Goal: Check status: Check status

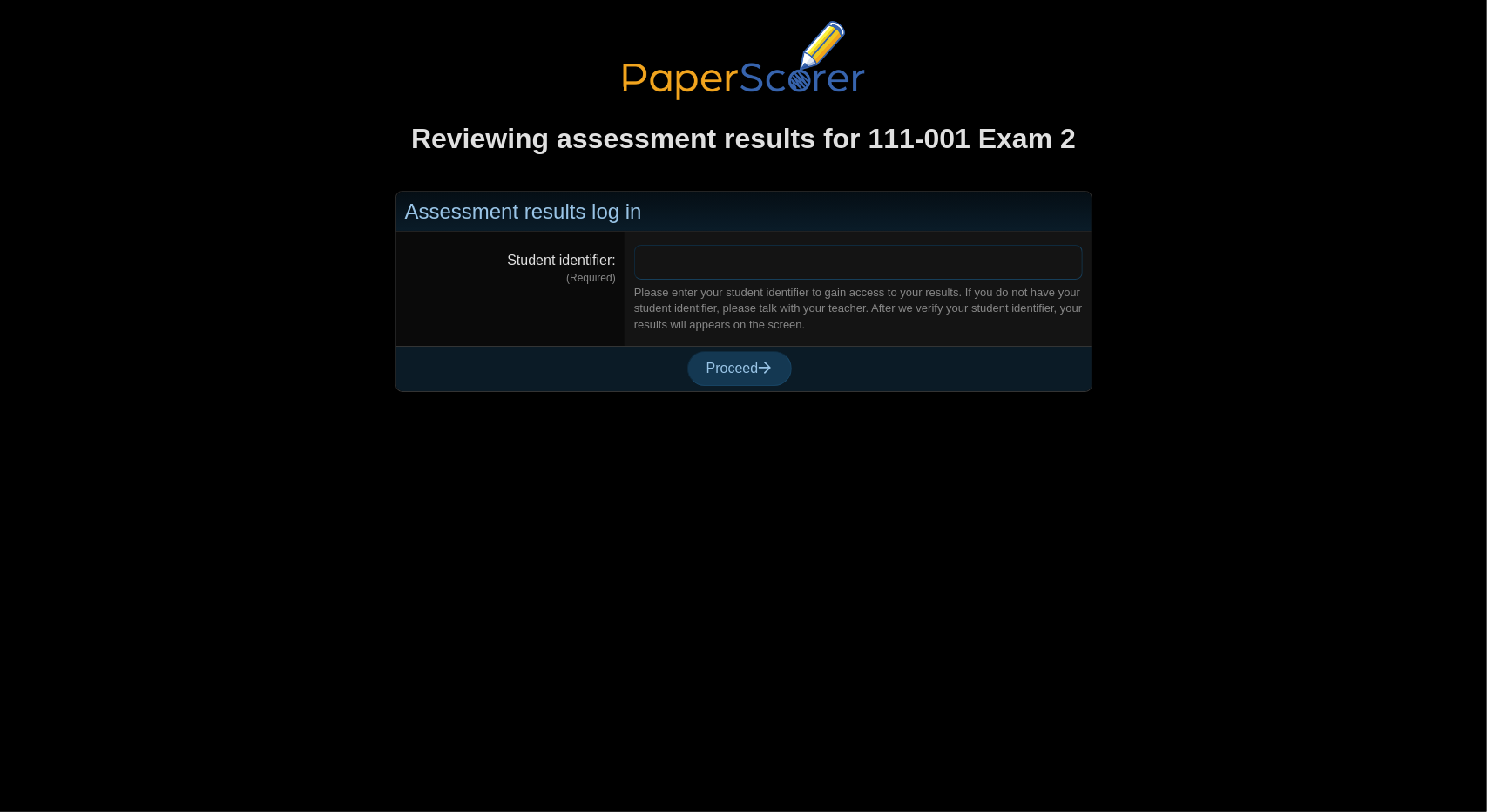
click at [799, 255] on input "Student identifier" at bounding box center [859, 262] width 449 height 35
type input "******"
click at [749, 372] on span "Proceed" at bounding box center [739, 367] width 66 height 15
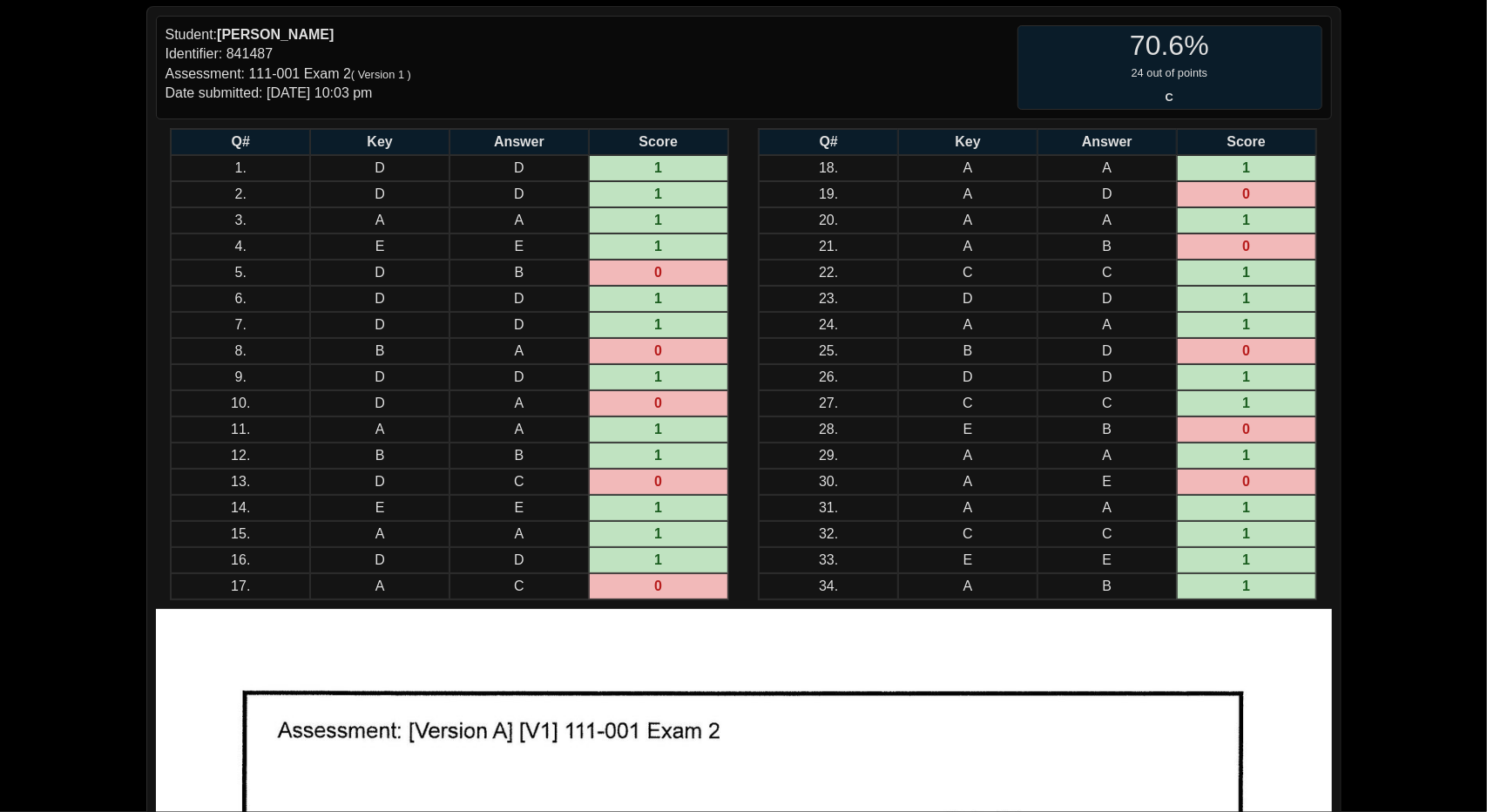
scroll to position [174, 0]
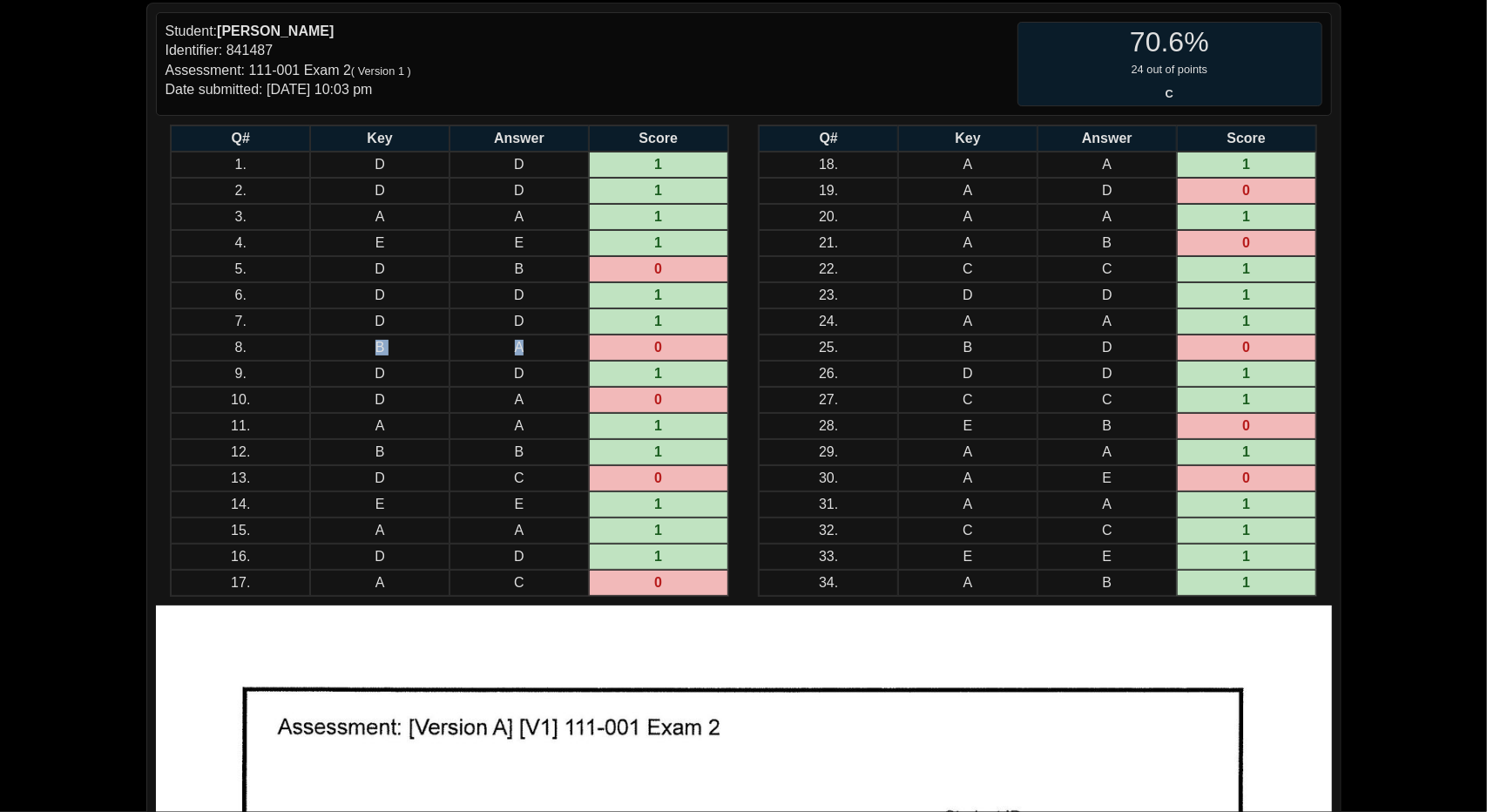
drag, startPoint x: 529, startPoint y: 346, endPoint x: 321, endPoint y: 351, distance: 208.1
click at [321, 351] on tr "8. B A 0" at bounding box center [449, 347] width 557 height 26
click at [1223, 69] on small "24 out of points C" at bounding box center [1169, 85] width 303 height 45
drag, startPoint x: 683, startPoint y: 270, endPoint x: 634, endPoint y: 278, distance: 49.6
click at [617, 266] on td "0" at bounding box center [658, 269] width 139 height 26
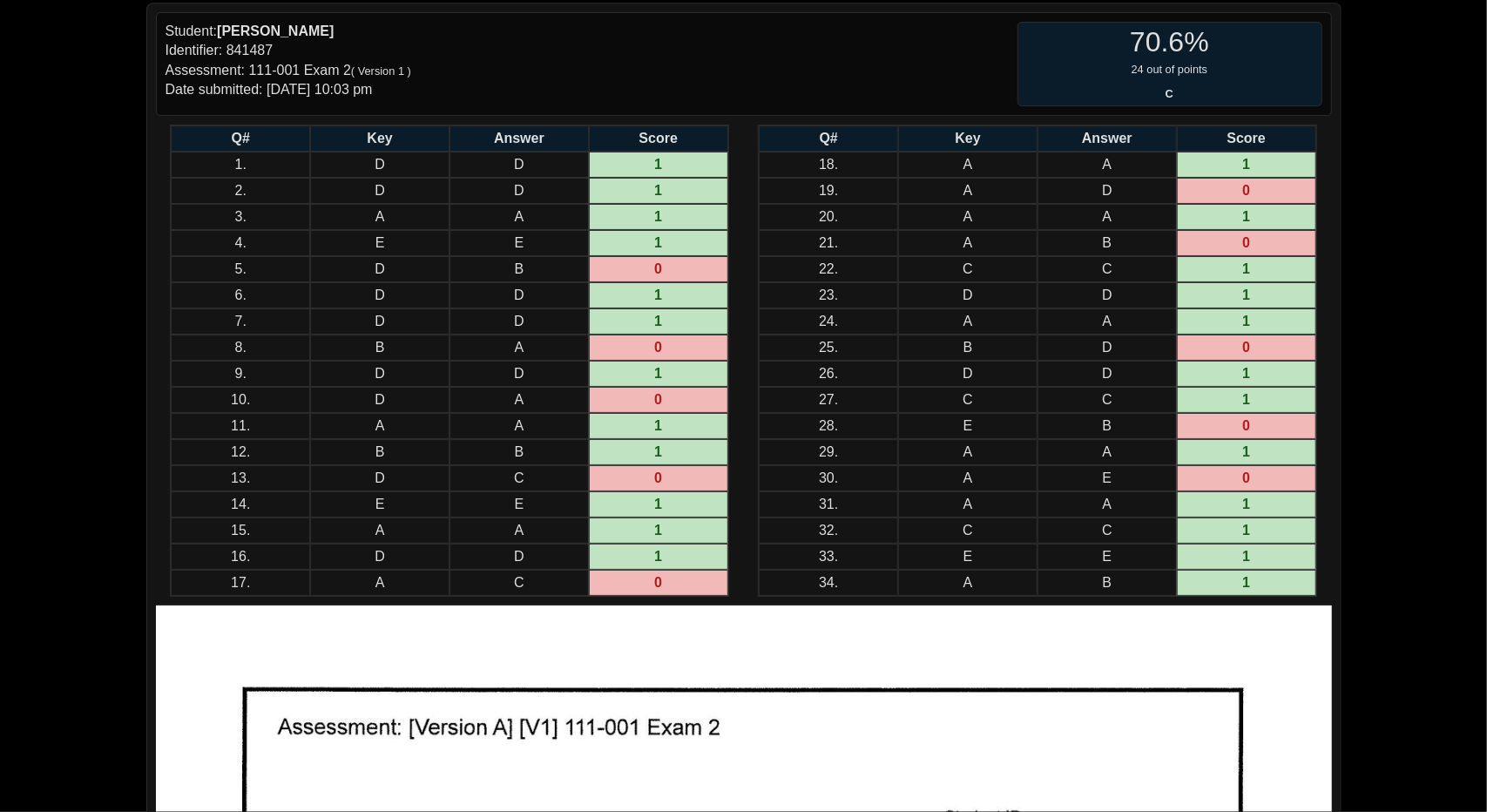
drag, startPoint x: 676, startPoint y: 341, endPoint x: 650, endPoint y: 346, distance: 26.5
click at [650, 345] on td "0" at bounding box center [658, 347] width 139 height 26
click at [642, 401] on td "0" at bounding box center [658, 399] width 139 height 26
drag, startPoint x: 663, startPoint y: 485, endPoint x: 653, endPoint y: 532, distance: 48.1
click at [626, 491] on td "0" at bounding box center [658, 478] width 139 height 26
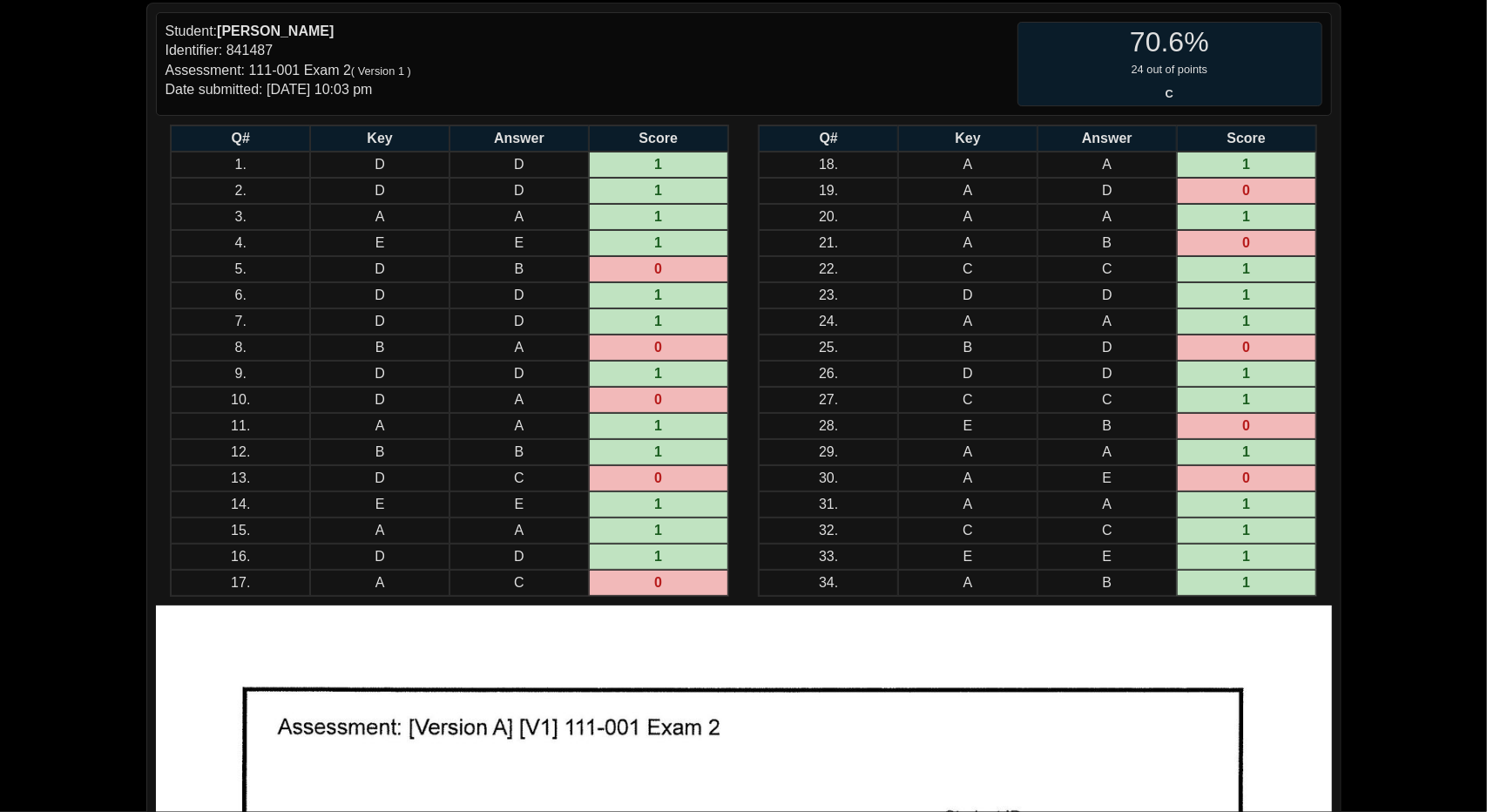
drag, startPoint x: 662, startPoint y: 589, endPoint x: 676, endPoint y: 559, distance: 33.1
click at [659, 584] on td "0" at bounding box center [658, 582] width 139 height 26
